Goal: Find specific page/section: Find specific page/section

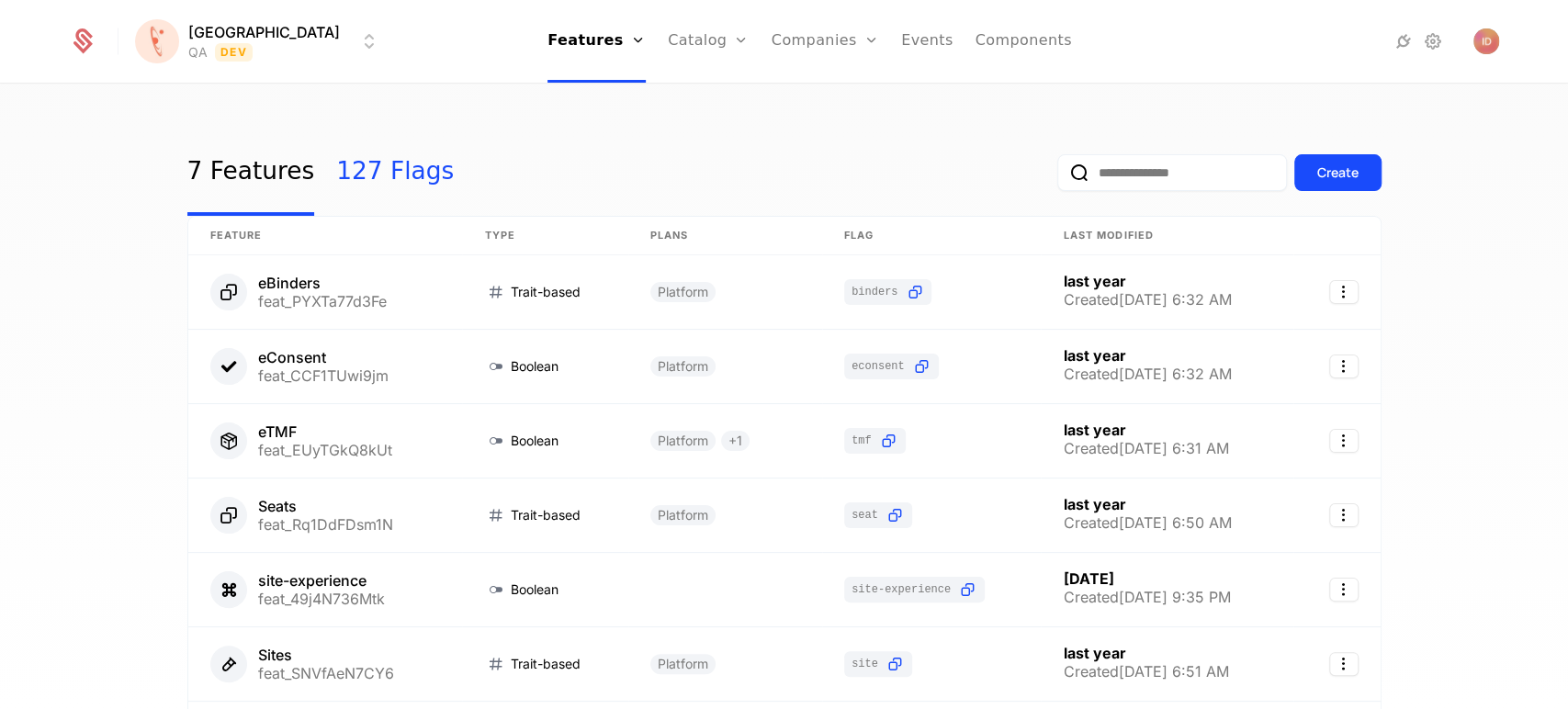
click at [366, 188] on link "127 Flags" at bounding box center [395, 173] width 118 height 86
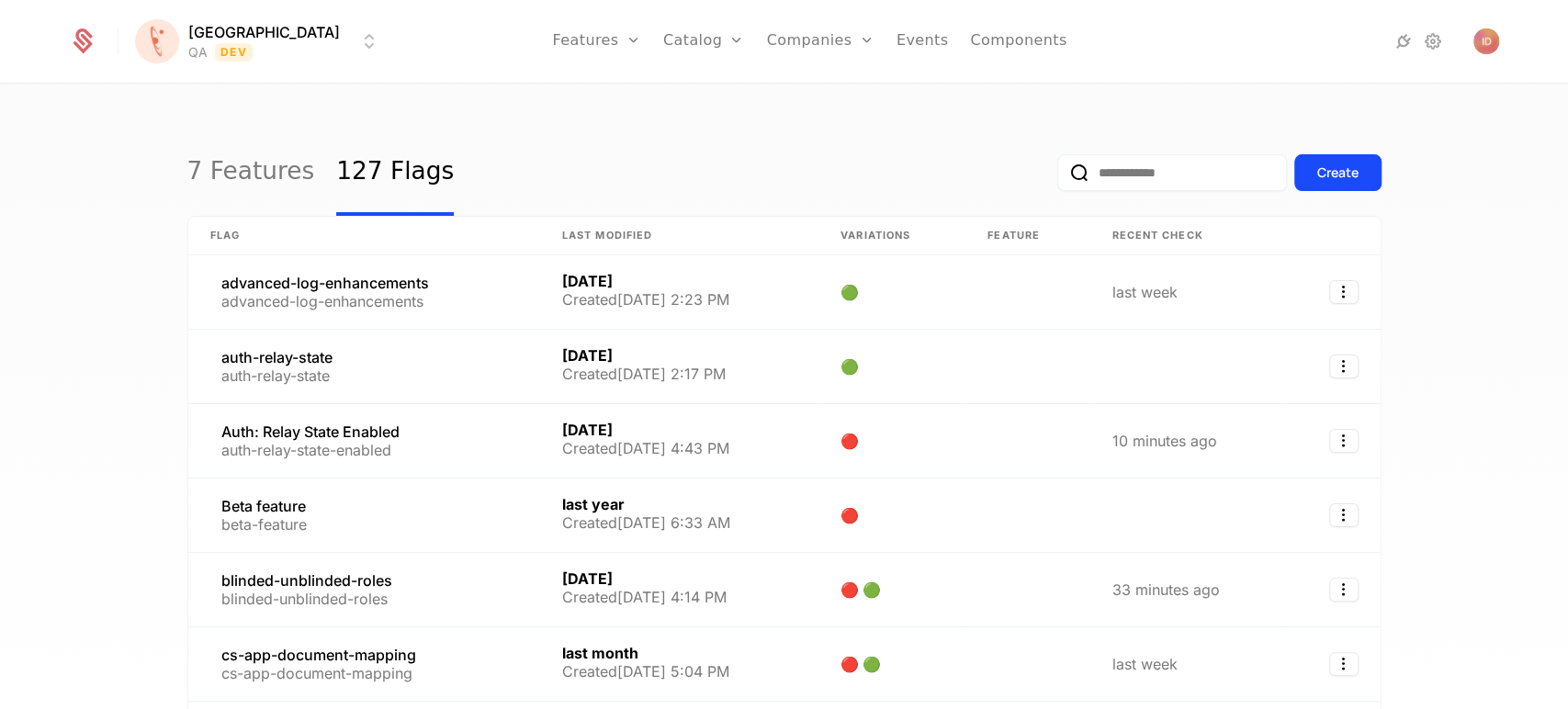
drag, startPoint x: 1162, startPoint y: 153, endPoint x: 1167, endPoint y: 176, distance: 23.5
click at [1163, 154] on div "Create" at bounding box center [1219, 173] width 325 height 86
click at [1167, 176] on input "email" at bounding box center [1173, 173] width 230 height 37
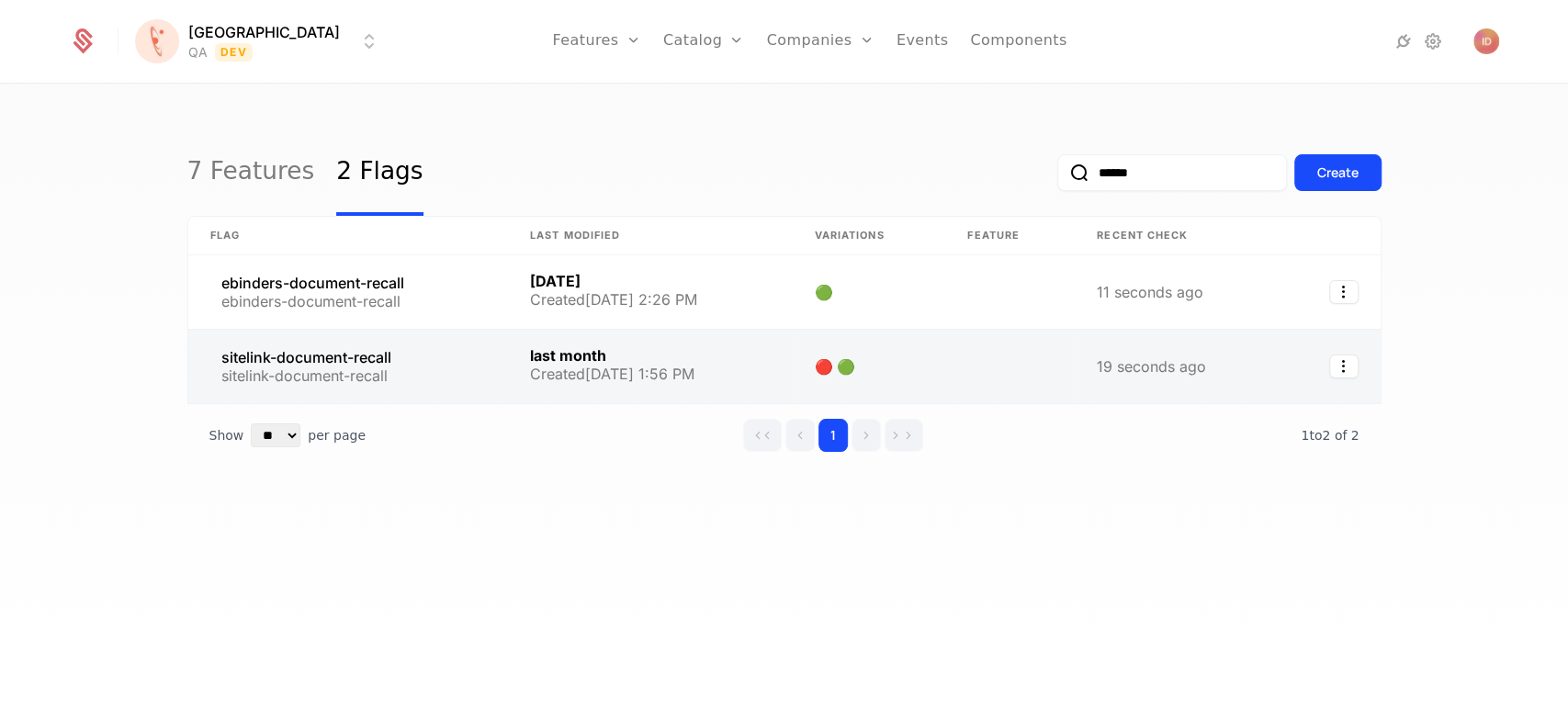
type input "******"
click at [446, 358] on link at bounding box center [349, 367] width 320 height 74
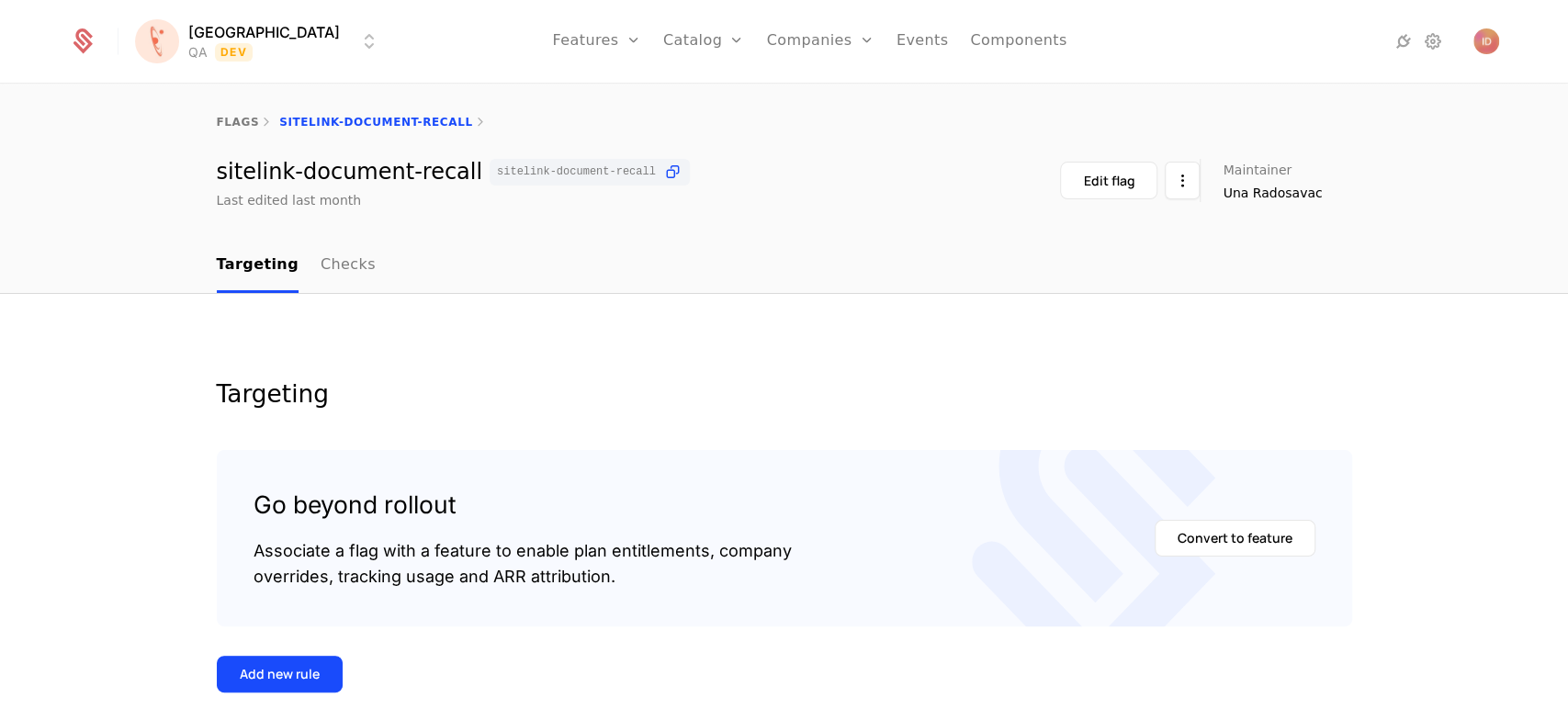
click at [238, 44] on html "[PERSON_NAME] QA Dev Features Features Flags Catalog Plans Add Ons Configuratio…" at bounding box center [784, 354] width 1568 height 709
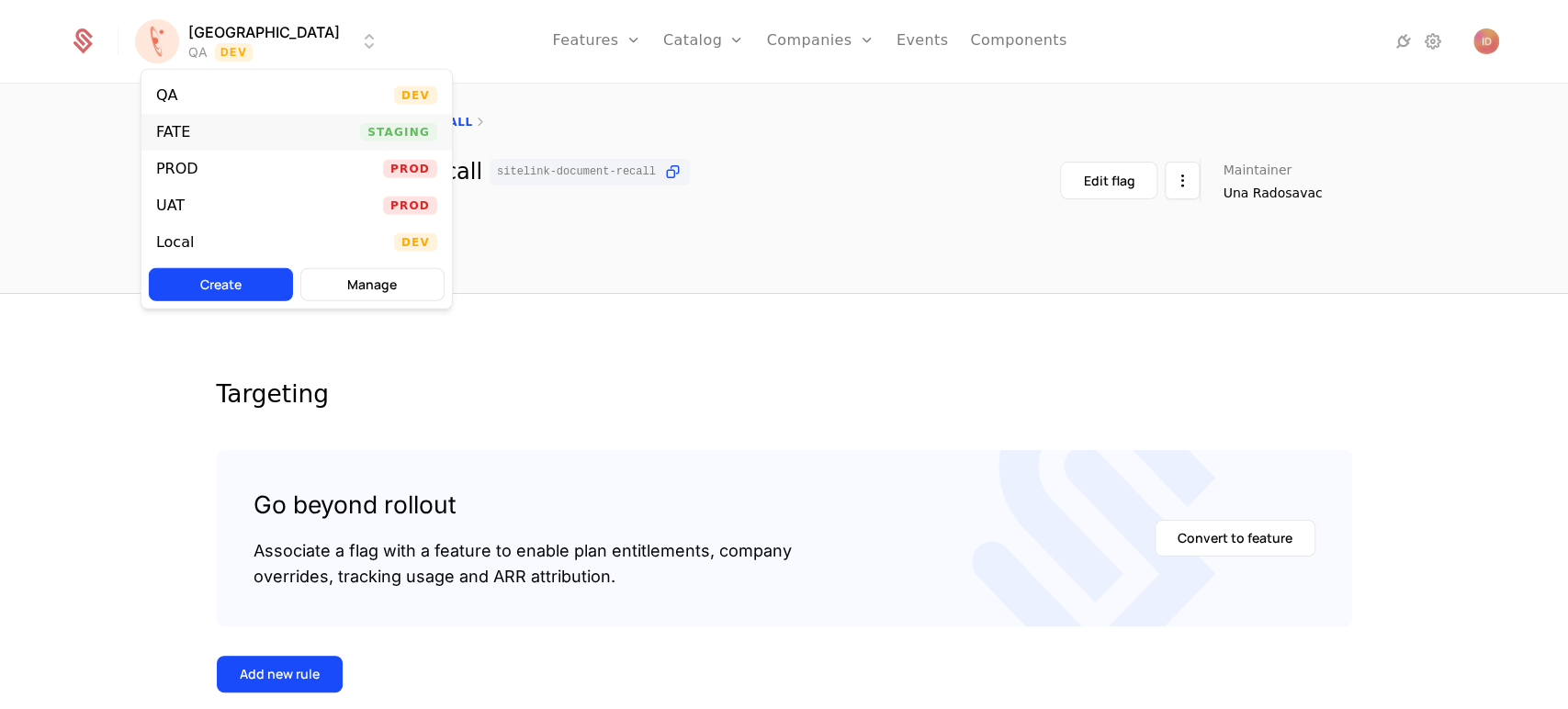
click at [183, 130] on div "FATE" at bounding box center [173, 132] width 34 height 15
